Goal: Check status

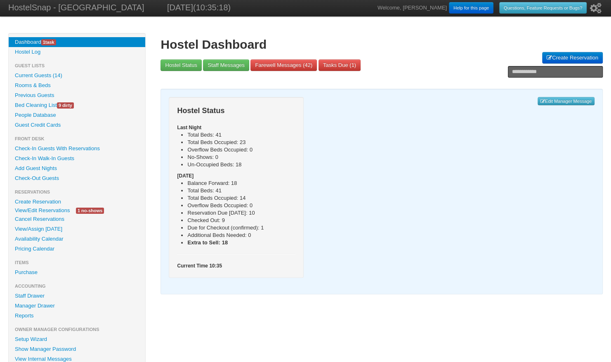
click at [54, 210] on link "View/Edit Reservations" at bounding box center [42, 210] width 67 height 9
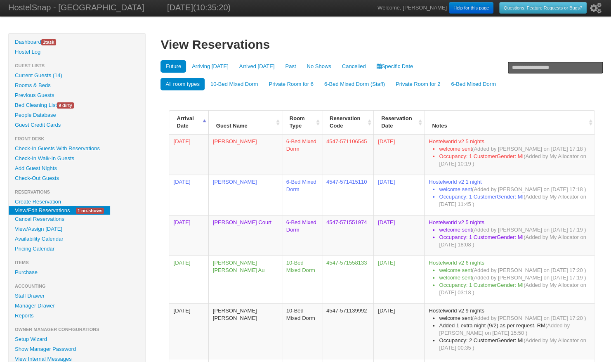
click at [54, 210] on link "View/Edit Reservations" at bounding box center [42, 210] width 67 height 9
click at [519, 68] on input "text" at bounding box center [555, 68] width 95 height 12
type input "*******"
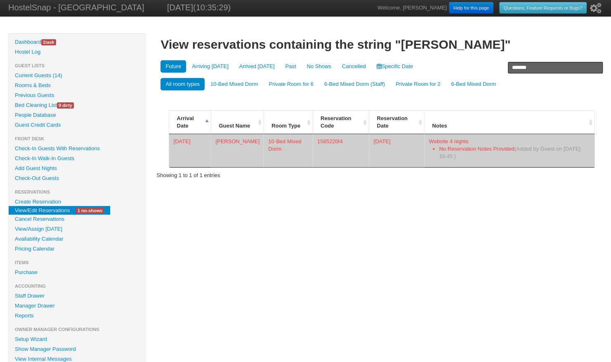
click at [234, 145] on td "[PERSON_NAME]" at bounding box center [237, 150] width 53 height 33
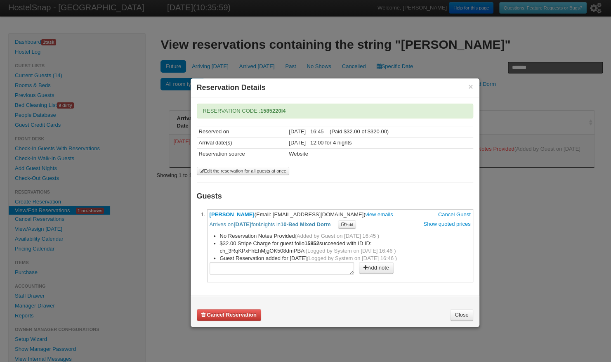
drag, startPoint x: 348, startPoint y: 214, endPoint x: 274, endPoint y: 215, distance: 73.4
click at [274, 215] on span "[PERSON_NAME] (Email: [EMAIL_ADDRESS][DOMAIN_NAME]) view emails Cancel Guest Ar…" at bounding box center [340, 219] width 261 height 17
copy span "[EMAIL_ADDRESS][DOMAIN_NAME]"
click at [362, 168] on div "**********" at bounding box center [335, 193] width 276 height 179
click at [464, 311] on link "Close" at bounding box center [461, 315] width 23 height 12
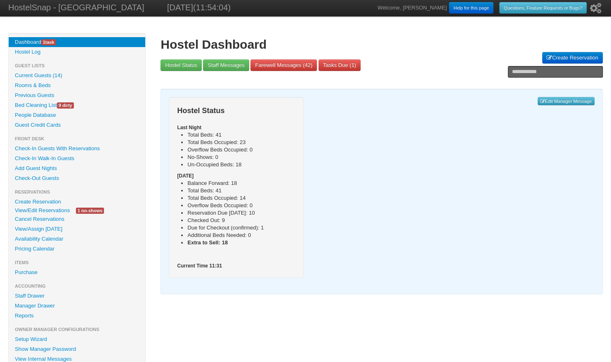
click at [35, 239] on link "Availability Calendar" at bounding box center [77, 239] width 137 height 10
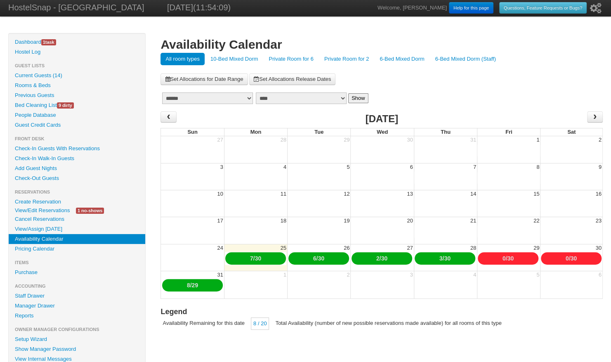
click at [225, 57] on link "10-Bed Mixed Dorm" at bounding box center [234, 59] width 58 height 12
